Goal: Task Accomplishment & Management: Manage account settings

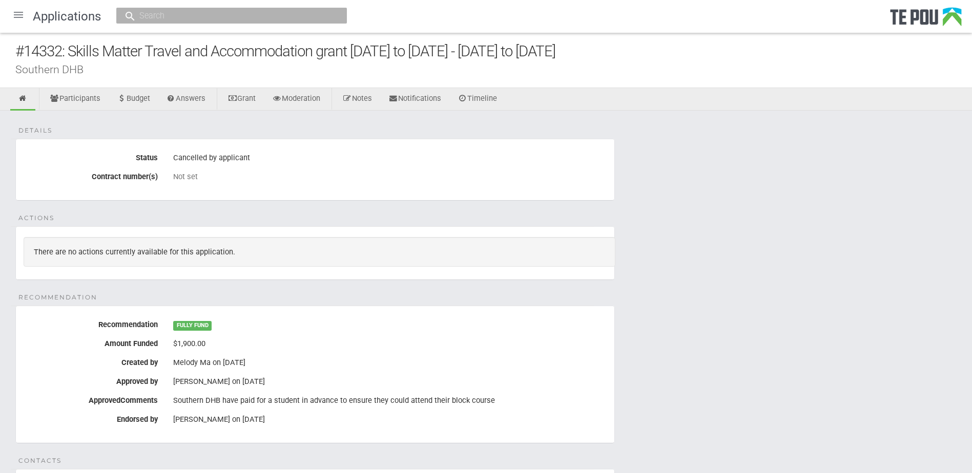
click at [24, 18] on div at bounding box center [18, 15] width 25 height 25
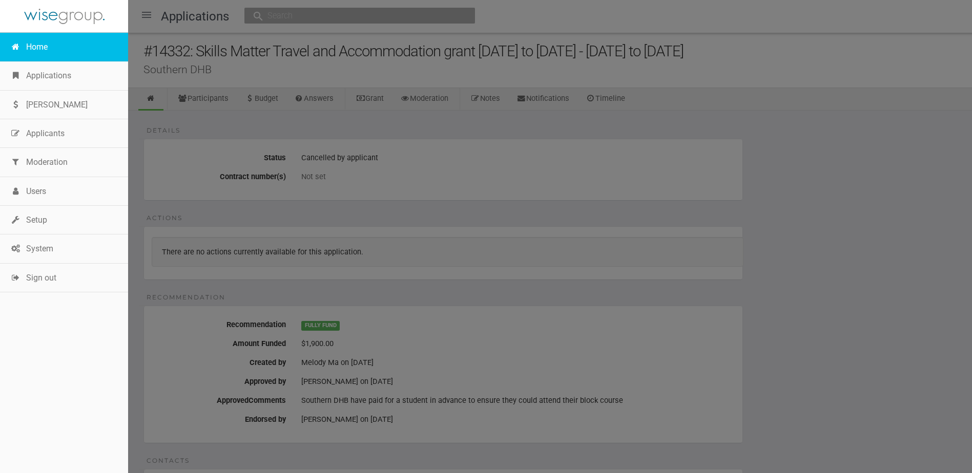
click at [32, 44] on link "Home" at bounding box center [64, 47] width 128 height 29
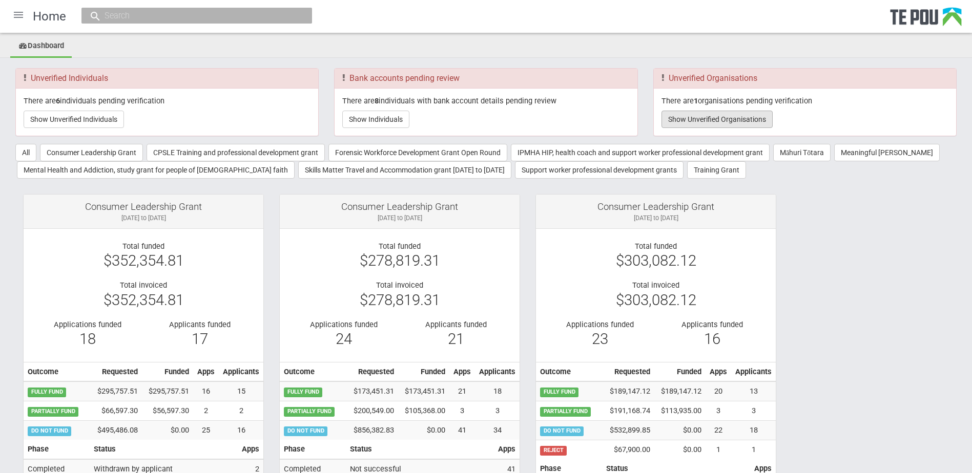
click at [700, 124] on button "Show Unverified Organisations" at bounding box center [717, 119] width 111 height 17
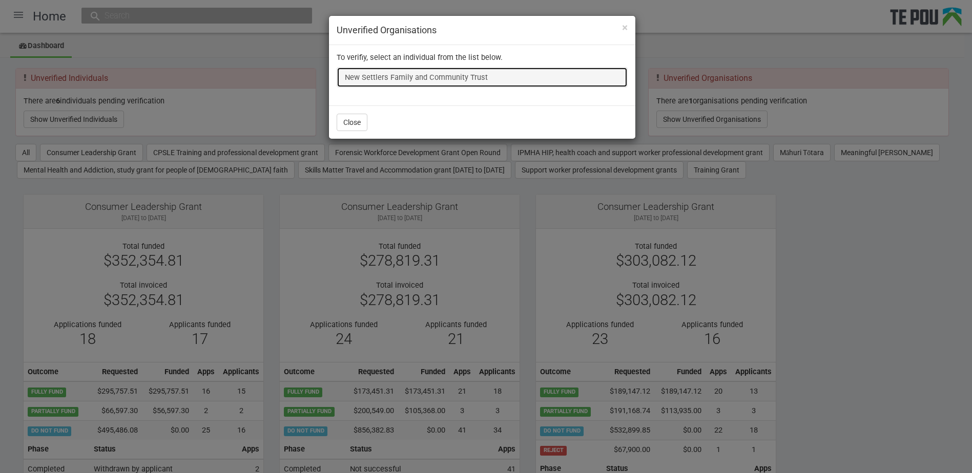
click at [440, 78] on link "New Settlers Family and Community Trust" at bounding box center [482, 77] width 291 height 20
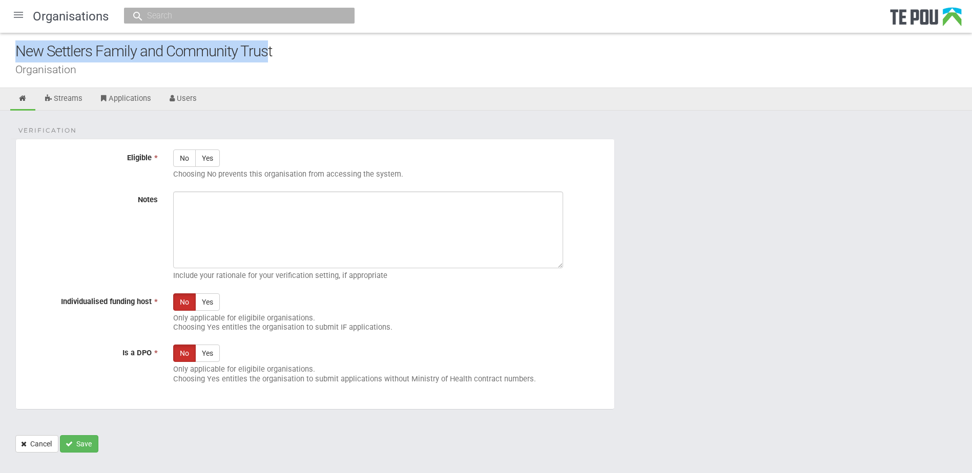
drag, startPoint x: 270, startPoint y: 53, endPoint x: 18, endPoint y: 55, distance: 251.6
click at [18, 55] on div "New Settlers Family and Community Trust" at bounding box center [493, 51] width 957 height 22
copy div "New Settlers Family and Community Trus"
click at [179, 98] on link "Users" at bounding box center [182, 99] width 45 height 23
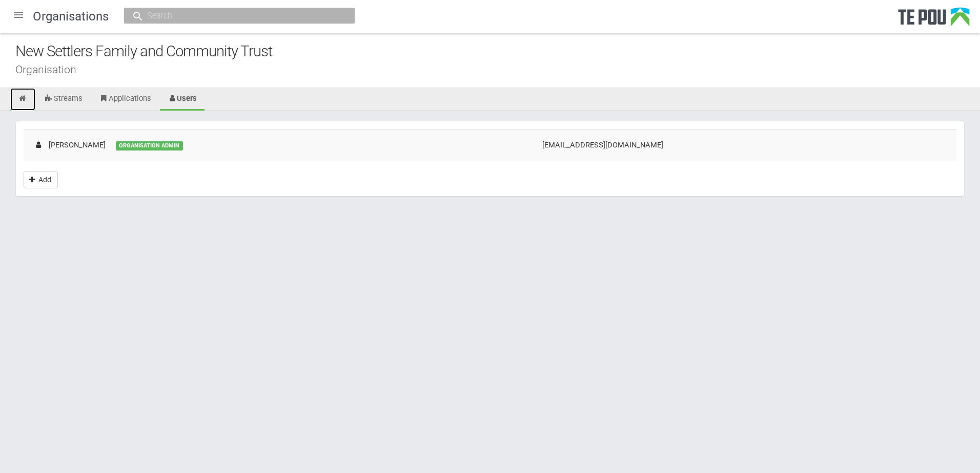
click at [26, 95] on icon at bounding box center [23, 99] width 10 height 8
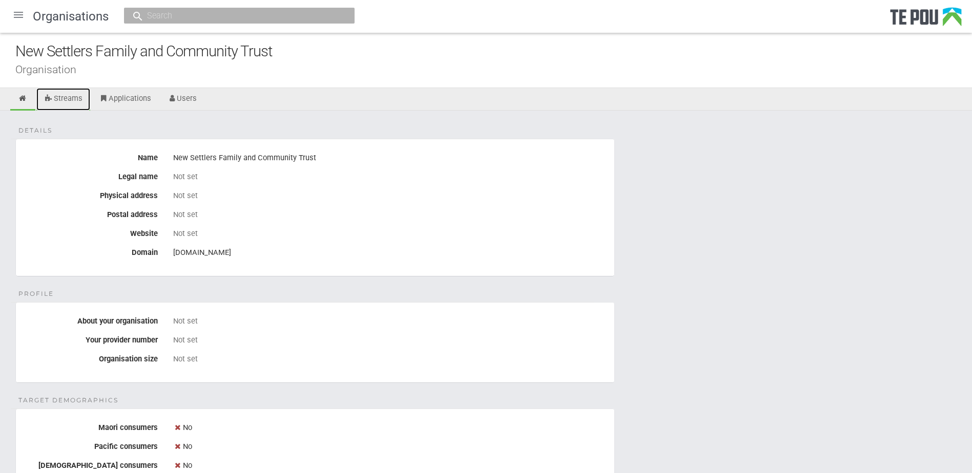
click at [83, 100] on link "Streams" at bounding box center [63, 99] width 54 height 23
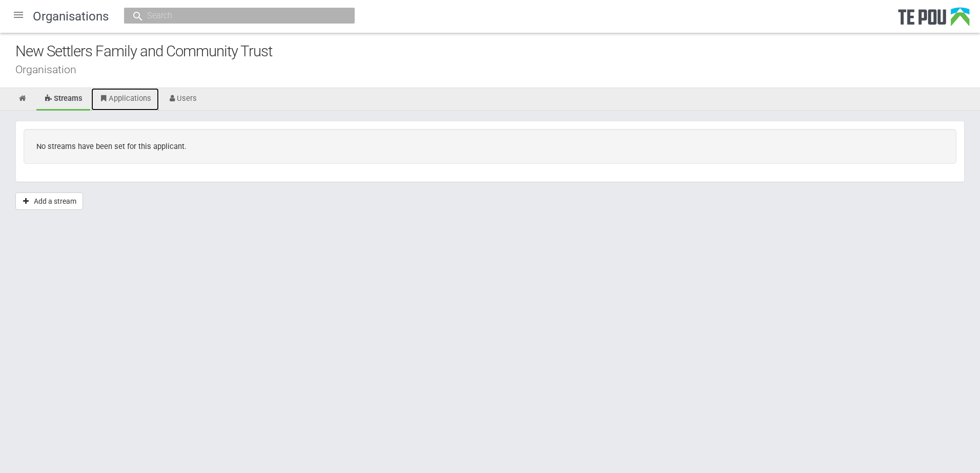
click at [121, 97] on link "Applications" at bounding box center [125, 99] width 68 height 23
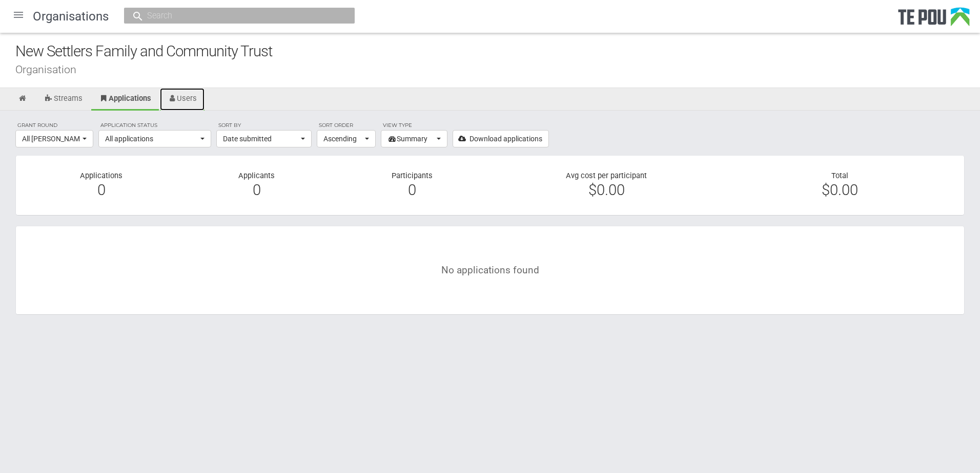
click at [182, 98] on link "Users" at bounding box center [182, 99] width 45 height 23
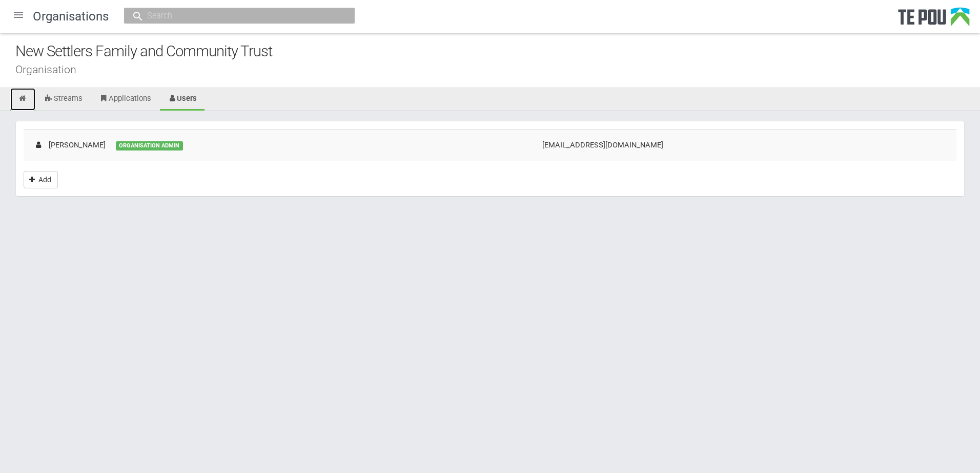
click at [23, 98] on icon at bounding box center [23, 99] width 10 height 8
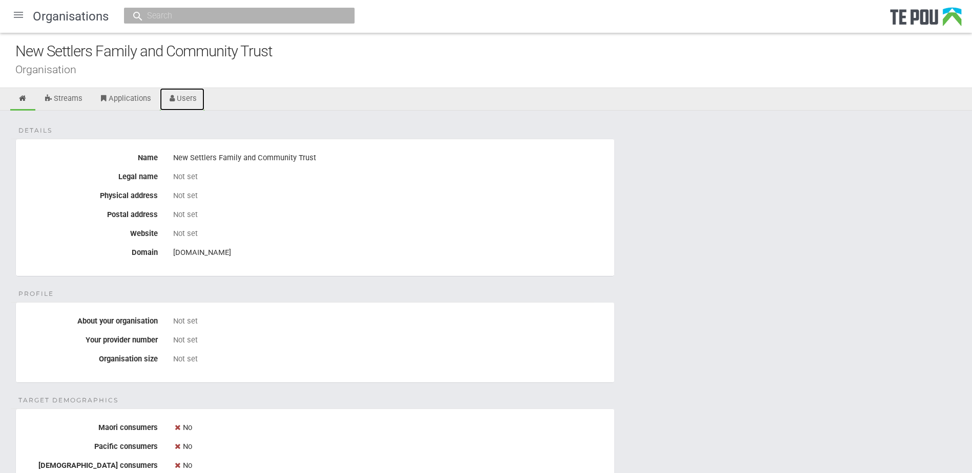
click at [179, 99] on link "Users" at bounding box center [182, 99] width 45 height 23
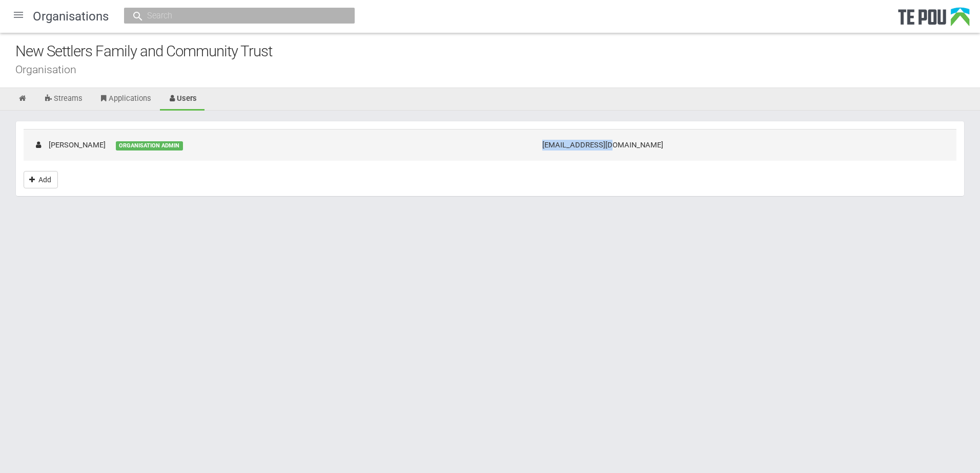
drag, startPoint x: 747, startPoint y: 153, endPoint x: 637, endPoint y: 150, distance: 109.7
click at [637, 150] on td "[EMAIL_ADDRESS][DOMAIN_NAME]" at bounding box center [744, 144] width 424 height 31
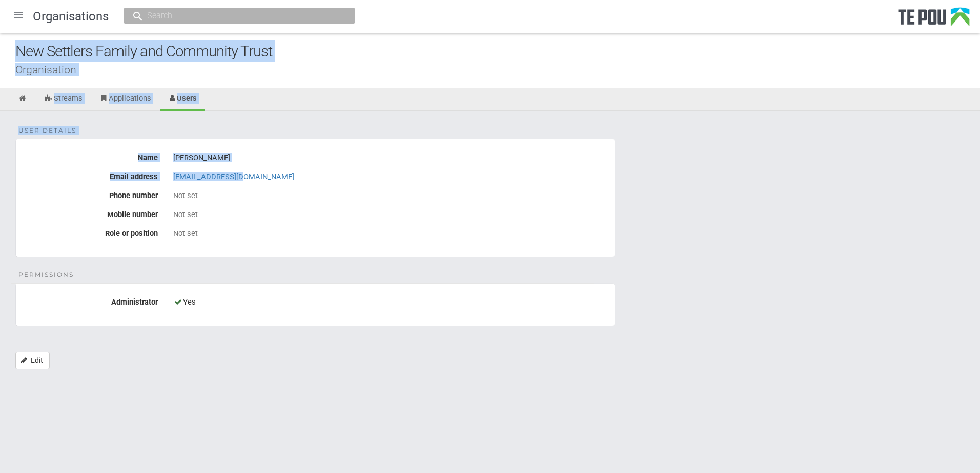
drag, startPoint x: 250, startPoint y: 173, endPoint x: 11, endPoint y: 53, distance: 266.7
click at [11, 53] on div "Organisations New Settlers Family and Community Trust Organisation Streams Appl…" at bounding box center [490, 190] width 980 height 380
copy div "New Settlers Family and Community Trust Organisation Streams Applications Users…"
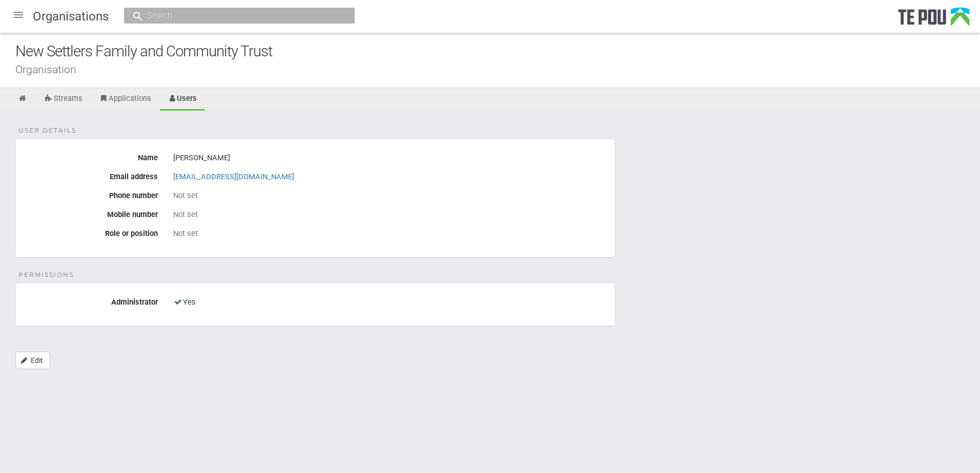
click at [16, 10] on div at bounding box center [18, 15] width 25 height 25
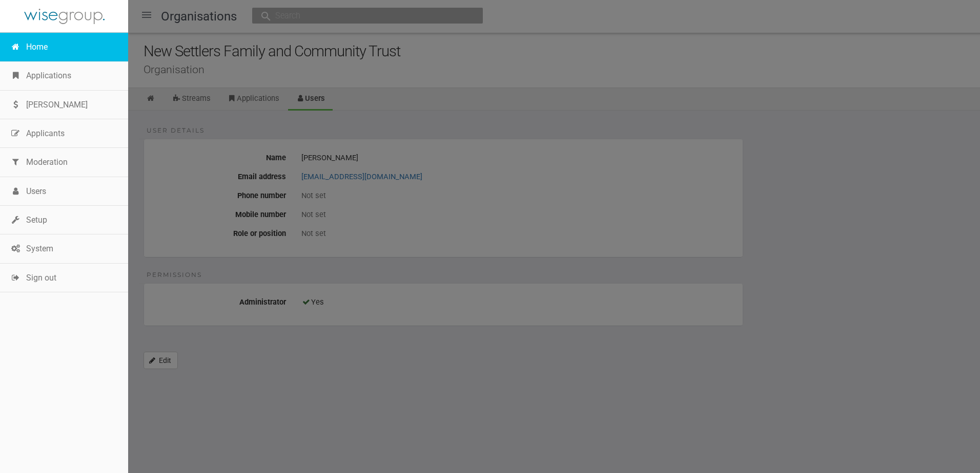
click at [35, 50] on link "Home" at bounding box center [64, 47] width 128 height 29
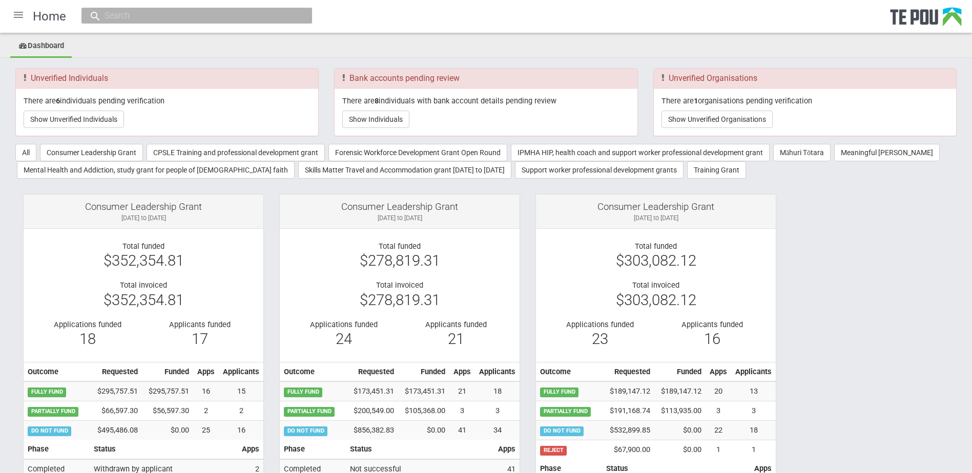
click at [369, 129] on div "There are 8 individuals with bank account details pending review Show Individua…" at bounding box center [486, 112] width 302 height 47
click at [370, 125] on button "Show Individuals" at bounding box center [375, 119] width 67 height 17
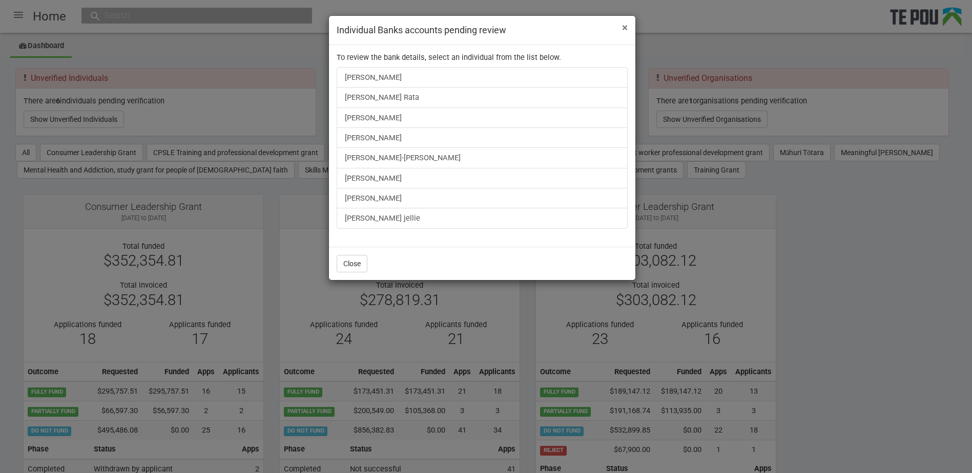
click at [625, 29] on span "×" at bounding box center [625, 28] width 6 height 12
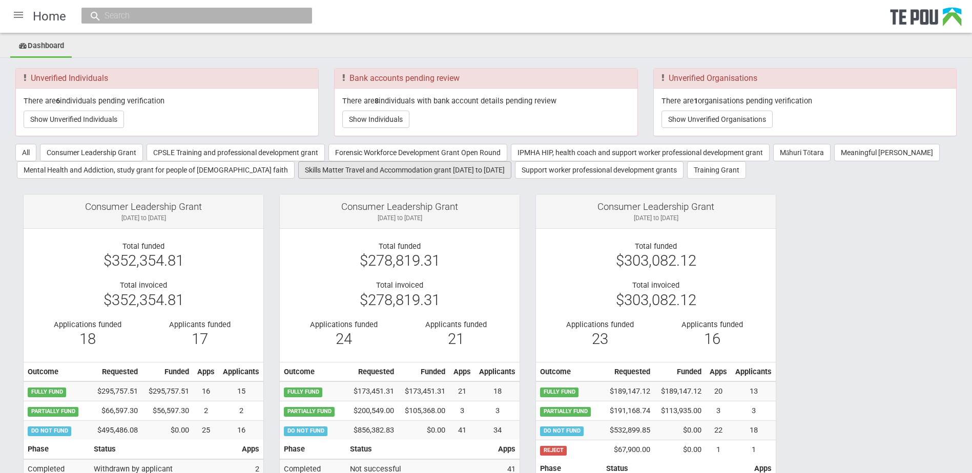
click at [317, 173] on button "Skills Matter Travel and Accommodation grant [DATE] to [DATE]" at bounding box center [404, 169] width 213 height 17
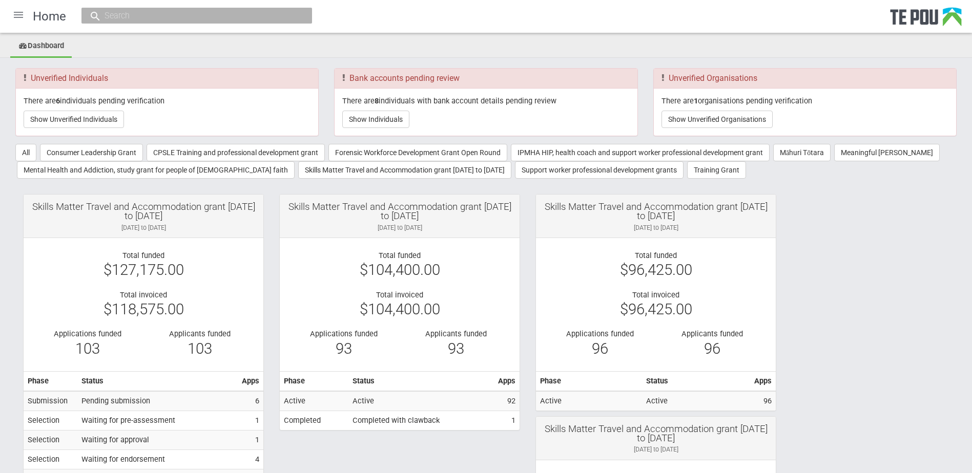
click at [220, 19] on input "text" at bounding box center [191, 15] width 180 height 11
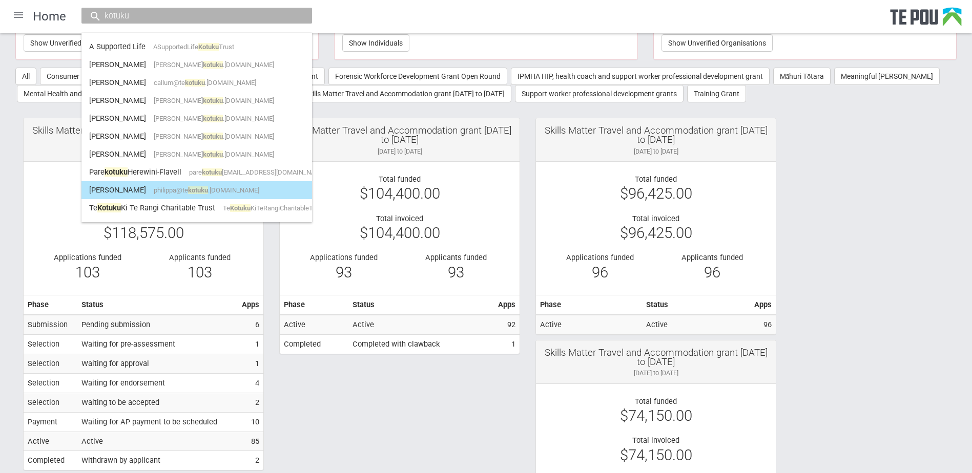
scroll to position [102, 0]
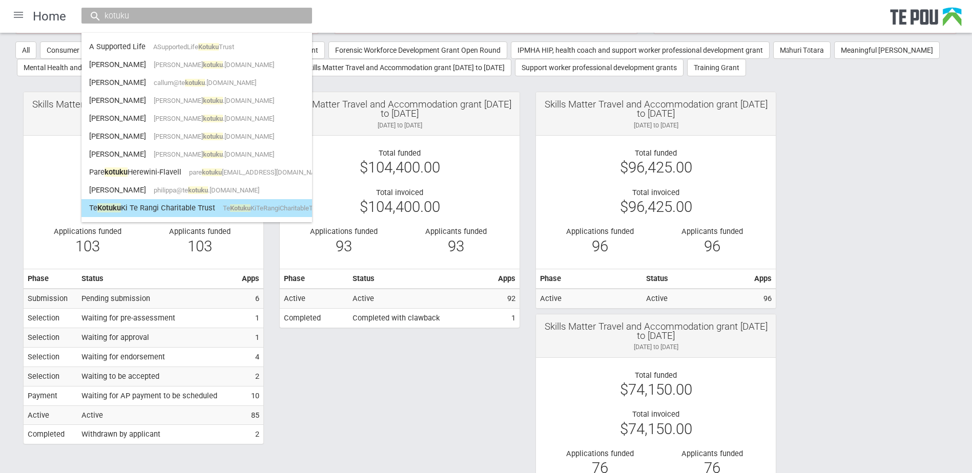
type input "kotuku"
click at [170, 210] on link "Te Kotuku Ki Te Rangi Charitable Trust Te Kotuku KiTeRangiCharitableTrust" at bounding box center [196, 208] width 215 height 16
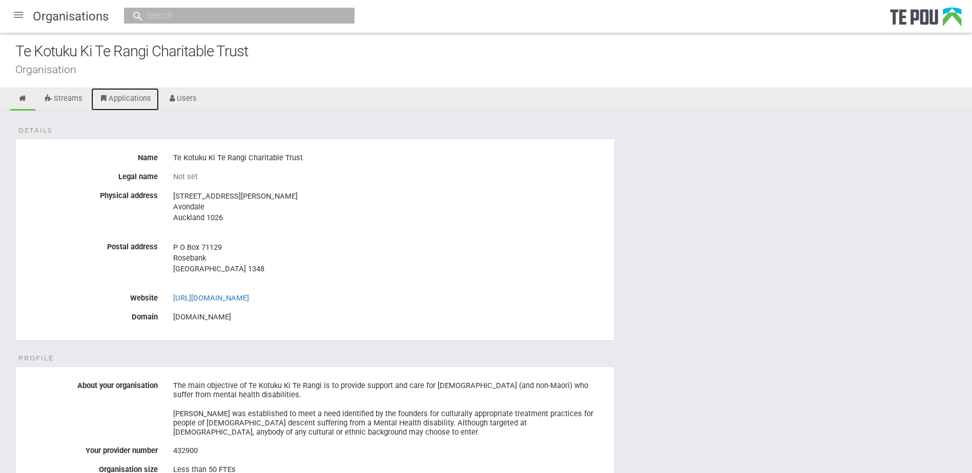
click at [133, 100] on link "Applications" at bounding box center [125, 99] width 68 height 23
